Goal: Information Seeking & Learning: Learn about a topic

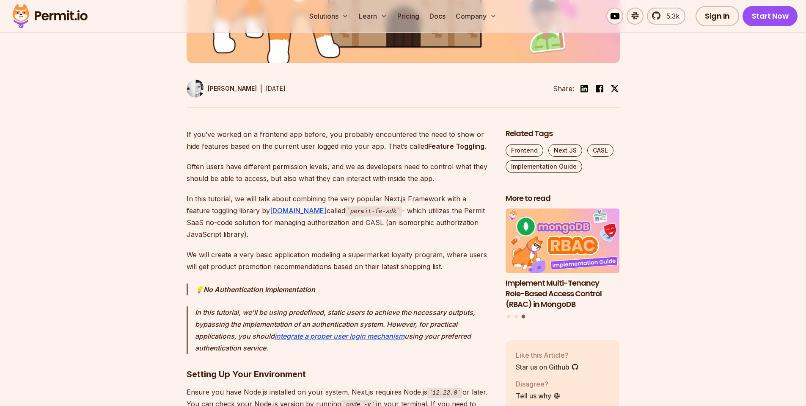
scroll to position [375, 0]
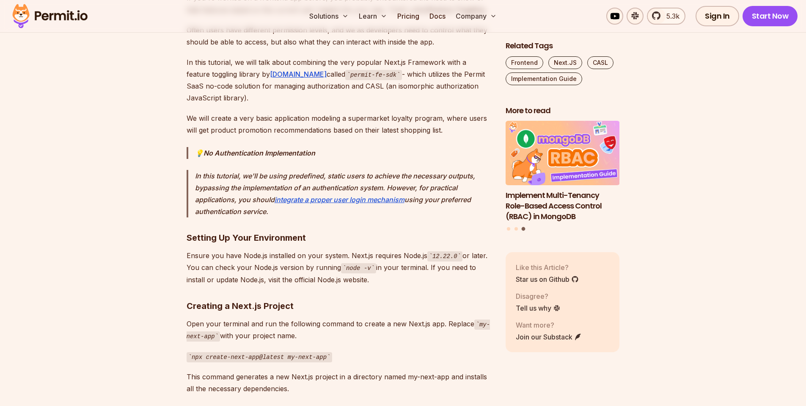
scroll to position [509, 0]
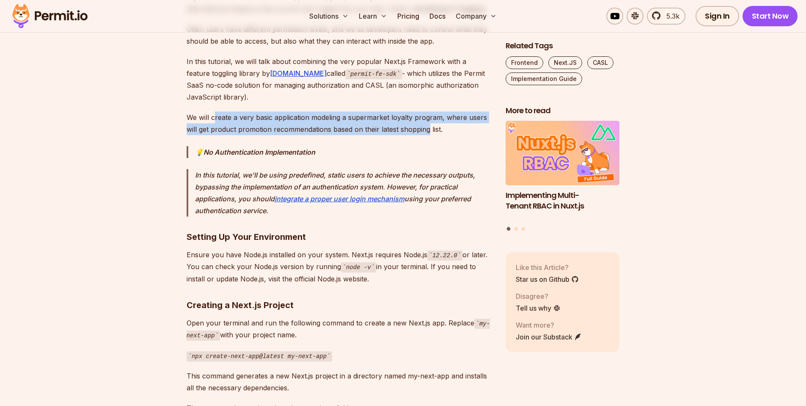
drag, startPoint x: 215, startPoint y: 106, endPoint x: 472, endPoint y: 118, distance: 256.8
click at [470, 118] on p "We will create a very basic application modeling a supermarket loyalty program,…" at bounding box center [340, 123] width 306 height 24
click at [372, 111] on p "We will create a very basic application modeling a supermarket loyalty program,…" at bounding box center [340, 123] width 306 height 24
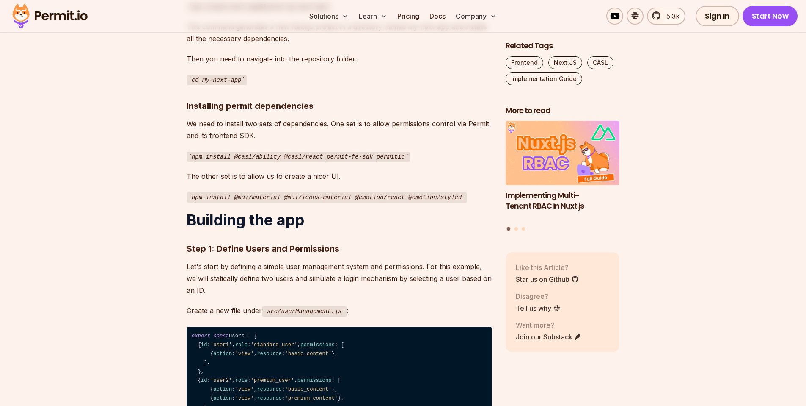
scroll to position [857, 0]
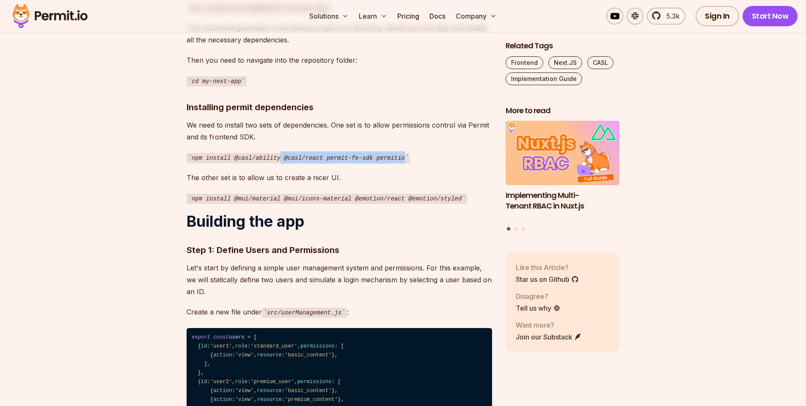
drag, startPoint x: 280, startPoint y: 144, endPoint x: 417, endPoint y: 144, distance: 137.2
click at [414, 151] on p "npm install @casl/ability @casl/react permit-fe-sdk permitio" at bounding box center [340, 157] width 306 height 12
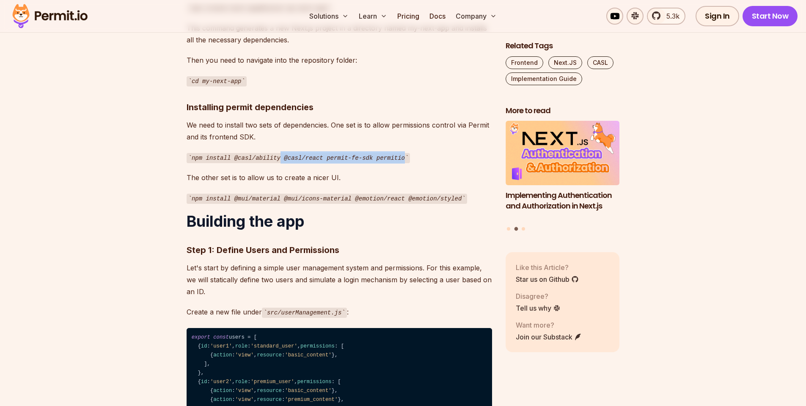
click at [346, 124] on p "We need to install two sets of dependencies. One set is to allow permissions co…" at bounding box center [340, 131] width 306 height 24
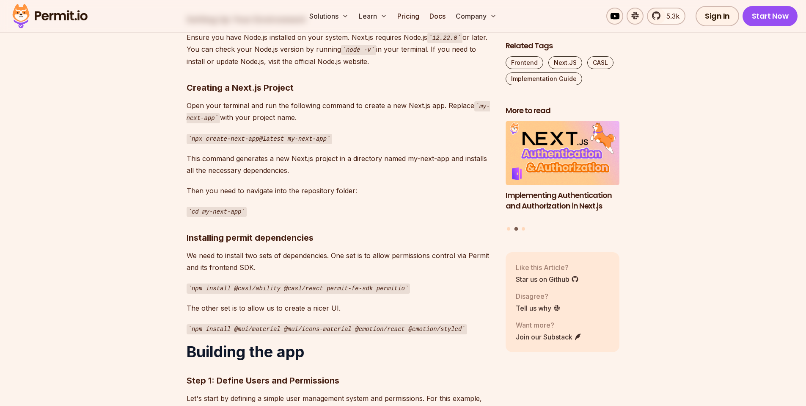
scroll to position [723, 0]
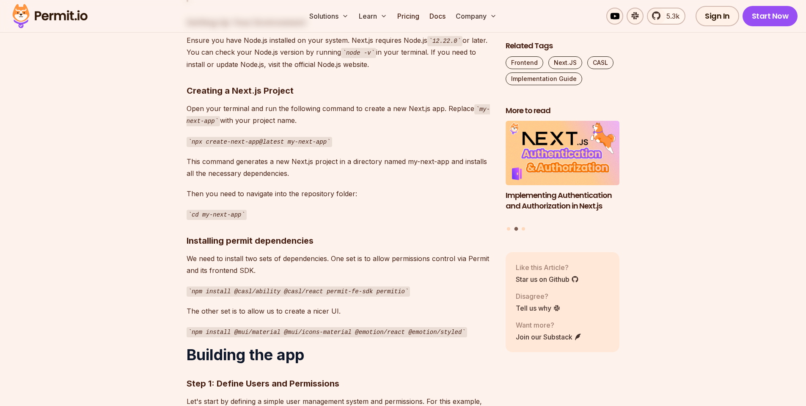
click at [374, 234] on h3 "Installing permit dependencies" at bounding box center [340, 241] width 306 height 14
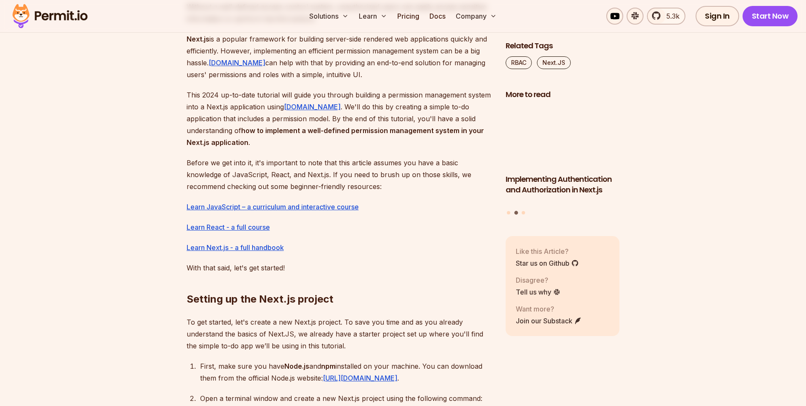
scroll to position [770, 0]
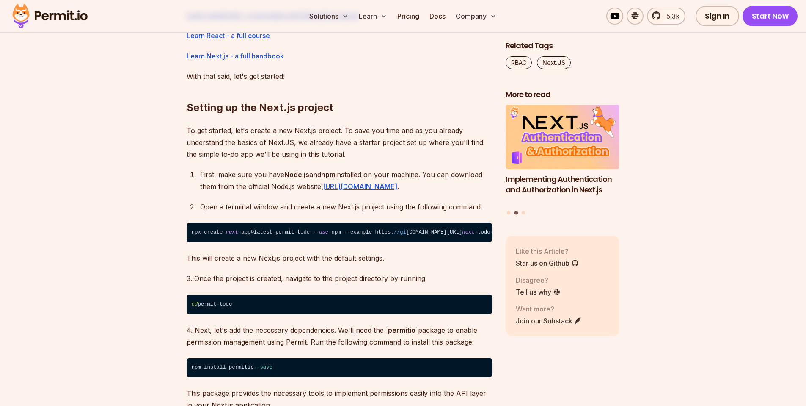
drag, startPoint x: 371, startPoint y: 238, endPoint x: 345, endPoint y: 239, distance: 26.3
click at [364, 238] on code "npx create- next -app@latest permit-todo -- use -npm --example https: //gi thub…" at bounding box center [340, 232] width 306 height 19
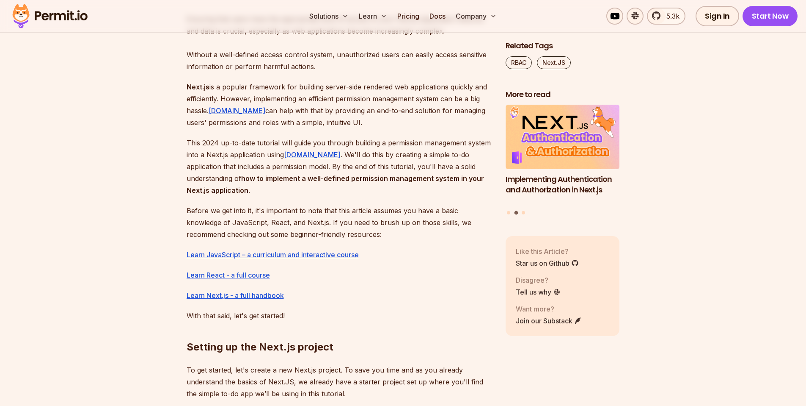
scroll to position [493, 0]
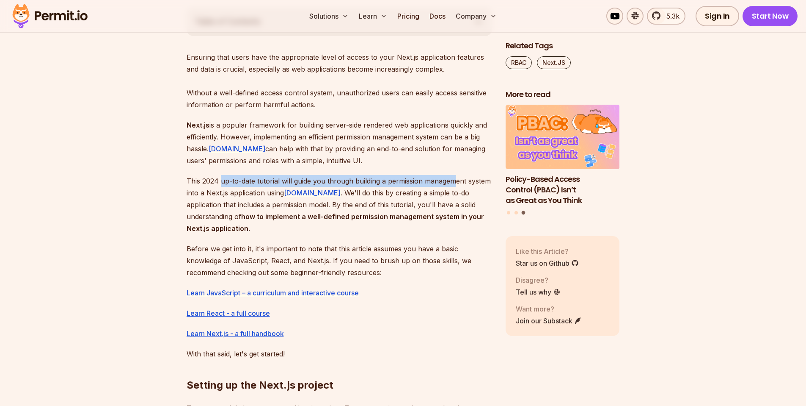
drag, startPoint x: 221, startPoint y: 182, endPoint x: 457, endPoint y: 186, distance: 236.3
click at [457, 186] on p "This 2024 up-to-date tutorial will guide you through building a permission mana…" at bounding box center [340, 204] width 306 height 59
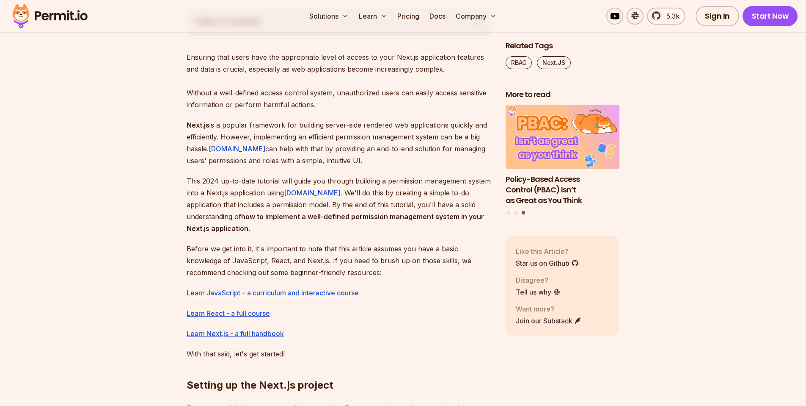
click at [420, 195] on p "This 2024 up-to-date tutorial will guide you through building a permission mana…" at bounding box center [340, 204] width 306 height 59
click at [358, 207] on p "This 2024 up-to-date tutorial will guide you through building a permission mana…" at bounding box center [340, 204] width 306 height 59
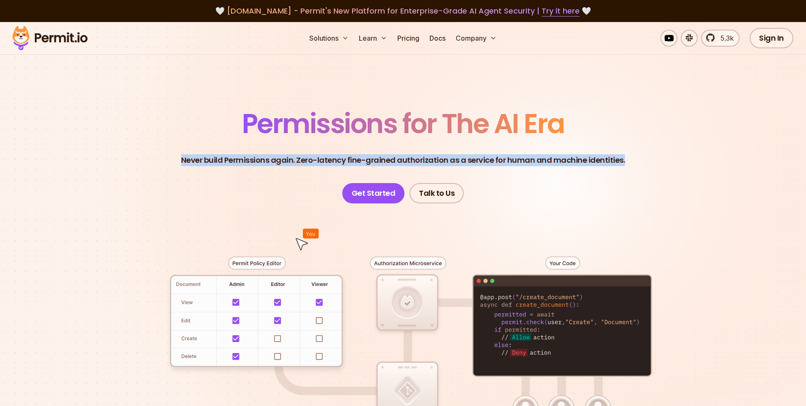
drag, startPoint x: 188, startPoint y: 160, endPoint x: 641, endPoint y: 162, distance: 453.8
click at [651, 162] on header "Permissions for The AI Era Never build Permissions again. Zero-latency fine-gra…" at bounding box center [403, 156] width 593 height 93
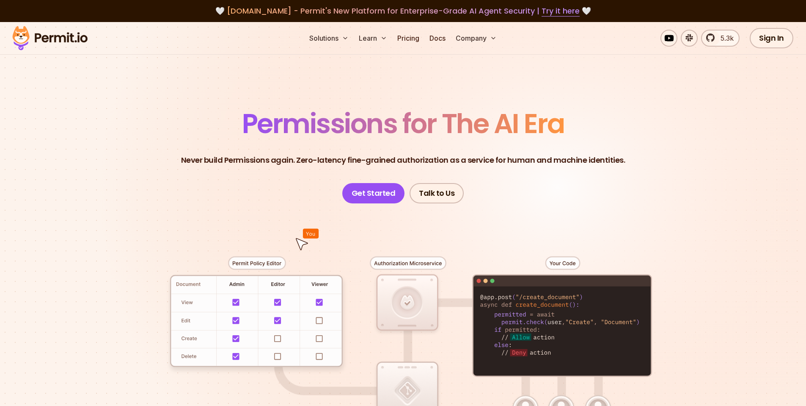
click at [540, 162] on p "Never build Permissions again. Zero-latency fine-grained authorization as a ser…" at bounding box center [403, 160] width 444 height 12
